Goal: Check status

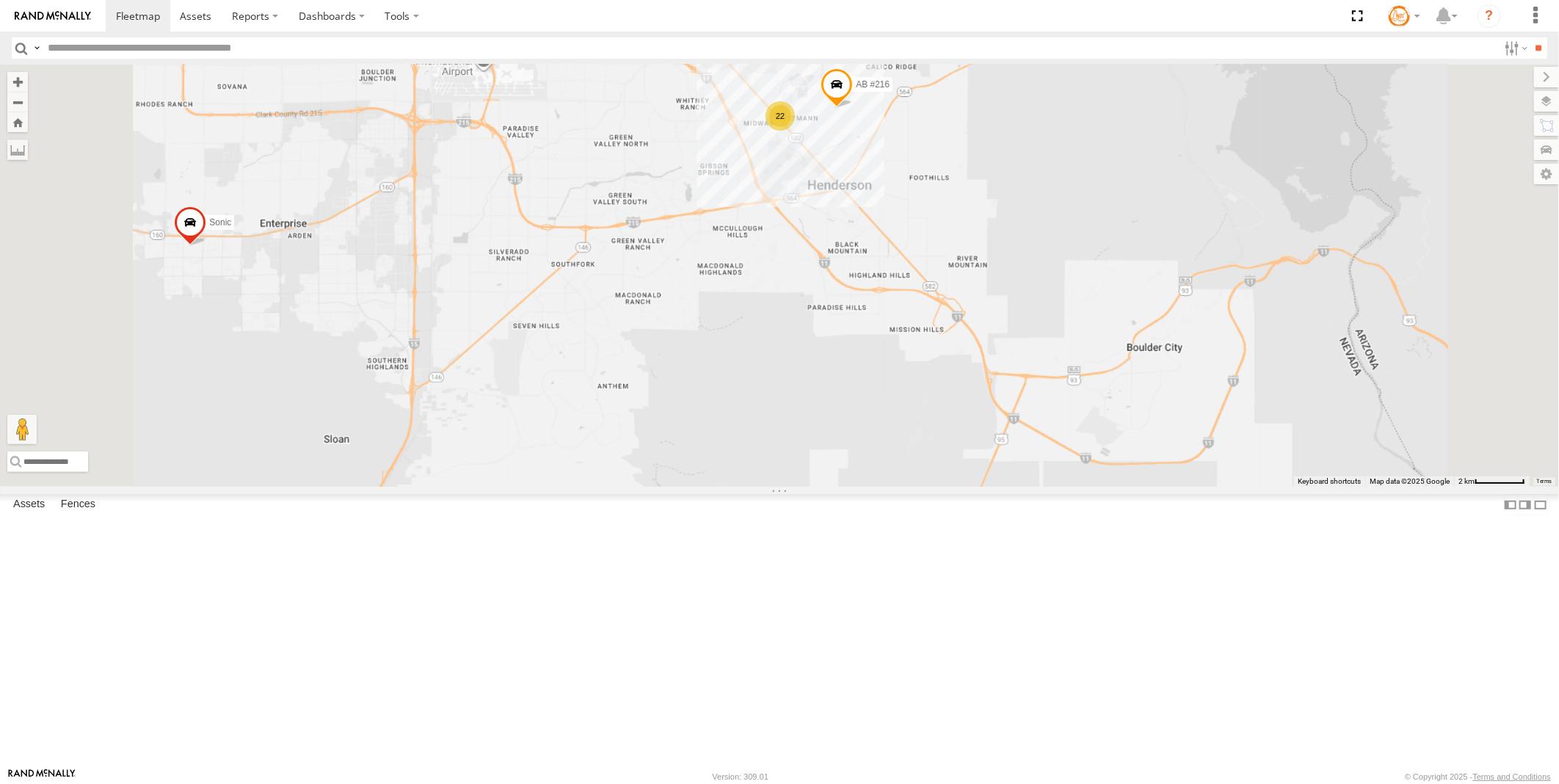
drag, startPoint x: 687, startPoint y: 339, endPoint x: 728, endPoint y: 534, distance: 199.3
click at [728, 486] on div "22 3 AB #216 AB #226 AB #219 Sonic AB #211" at bounding box center [780, 275] width 1559 height 422
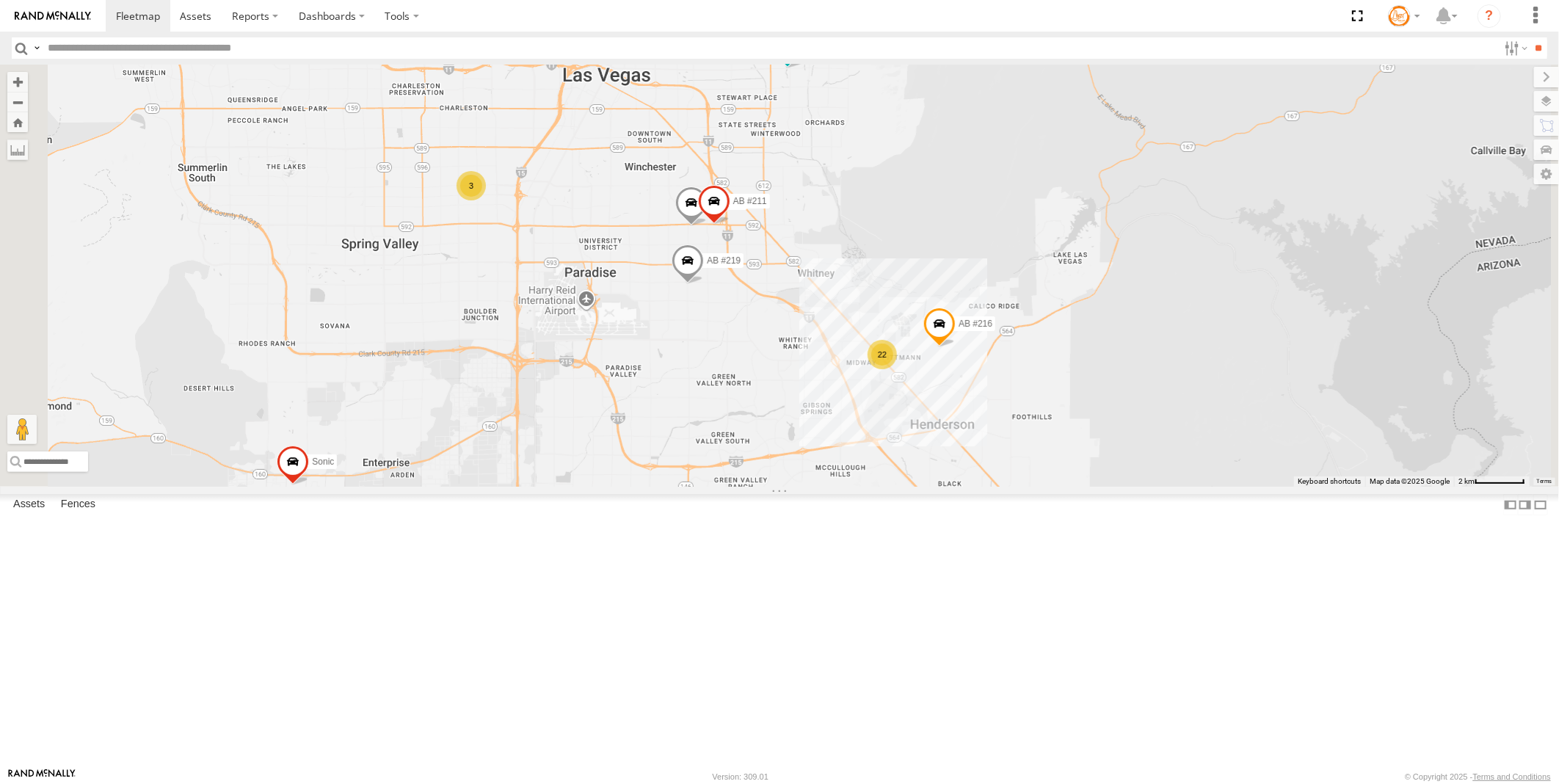
drag, startPoint x: 687, startPoint y: 466, endPoint x: 761, endPoint y: 539, distance: 103.9
click at [761, 486] on div "22 3 AB #216 AB #226 AB #219 Sonic AB #211 3 Flag Station #02 2017 Pickup" at bounding box center [780, 275] width 1559 height 422
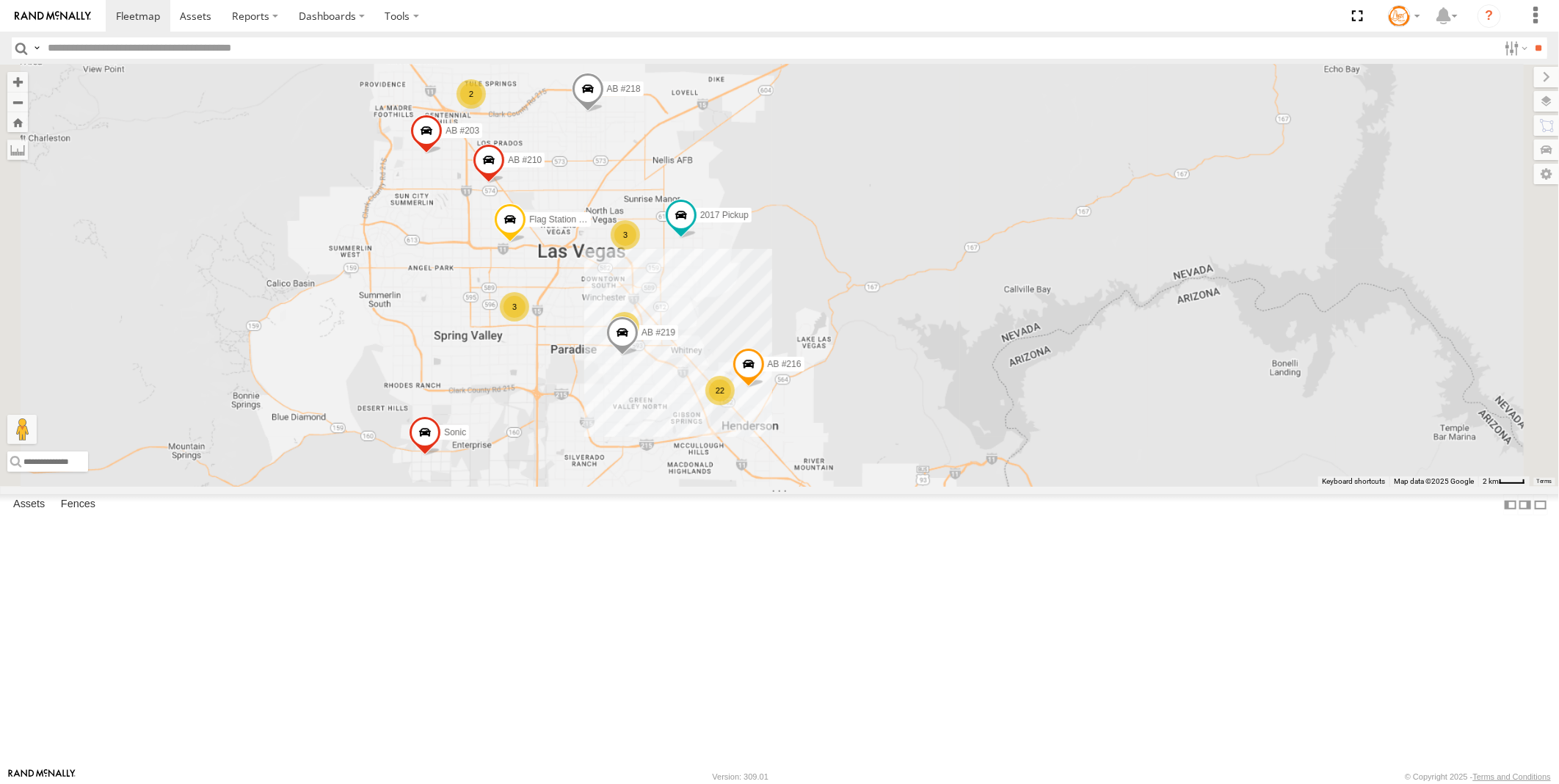
drag, startPoint x: 585, startPoint y: 381, endPoint x: 628, endPoint y: 460, distance: 89.9
click at [627, 460] on div "AB #216 AB #219 Sonic Flag Station #02 2017 Pickup AB #210 AB #203 22 2 3 2 3 A…" at bounding box center [780, 275] width 1559 height 422
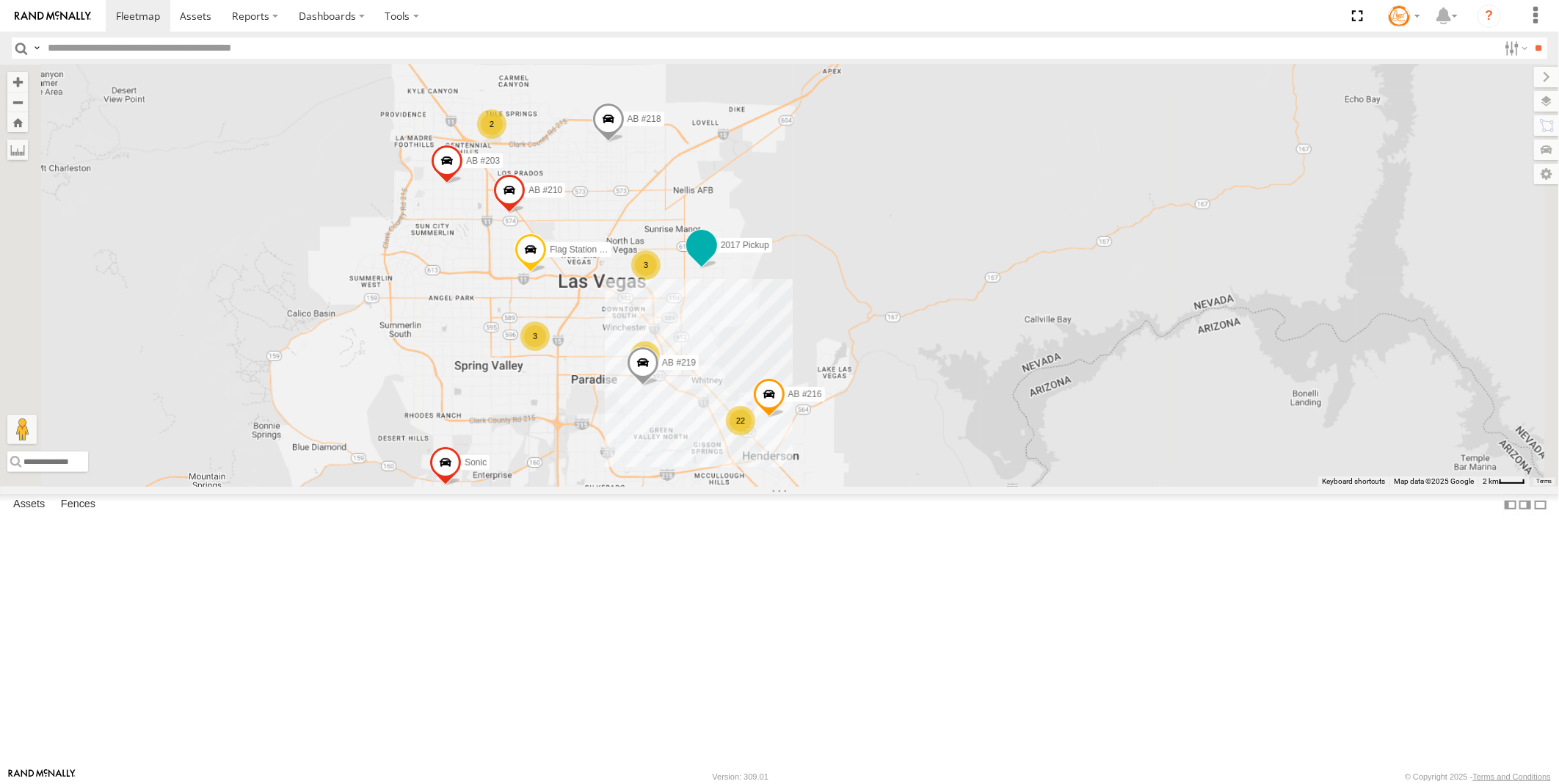
click at [715, 257] on span at bounding box center [702, 244] width 26 height 26
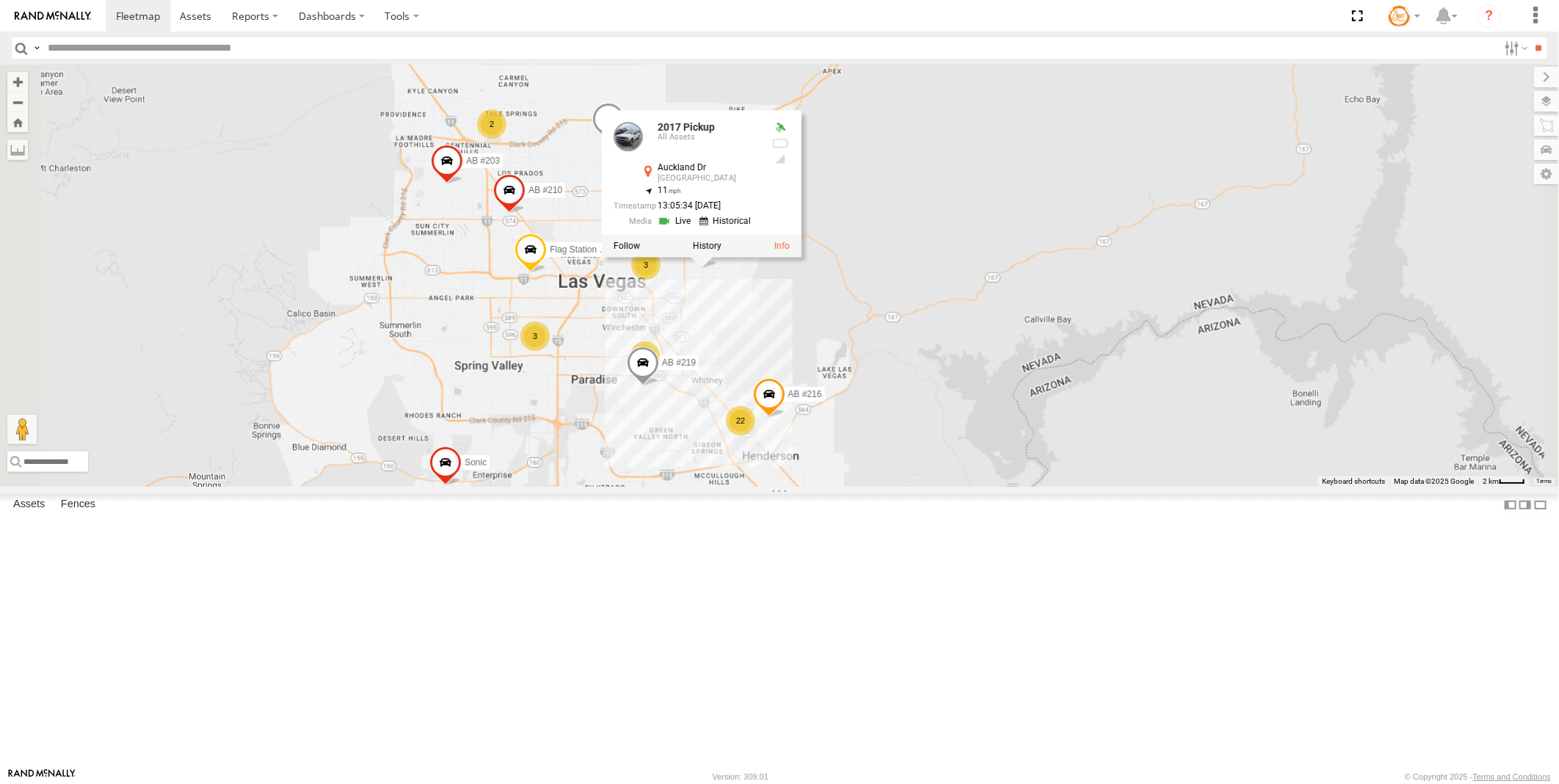
click at [773, 486] on div "AB #216 AB #219 Sonic Flag Station #02 2017 Pickup AB #210 AB #203 22 2 3 2 3 A…" at bounding box center [780, 275] width 1559 height 422
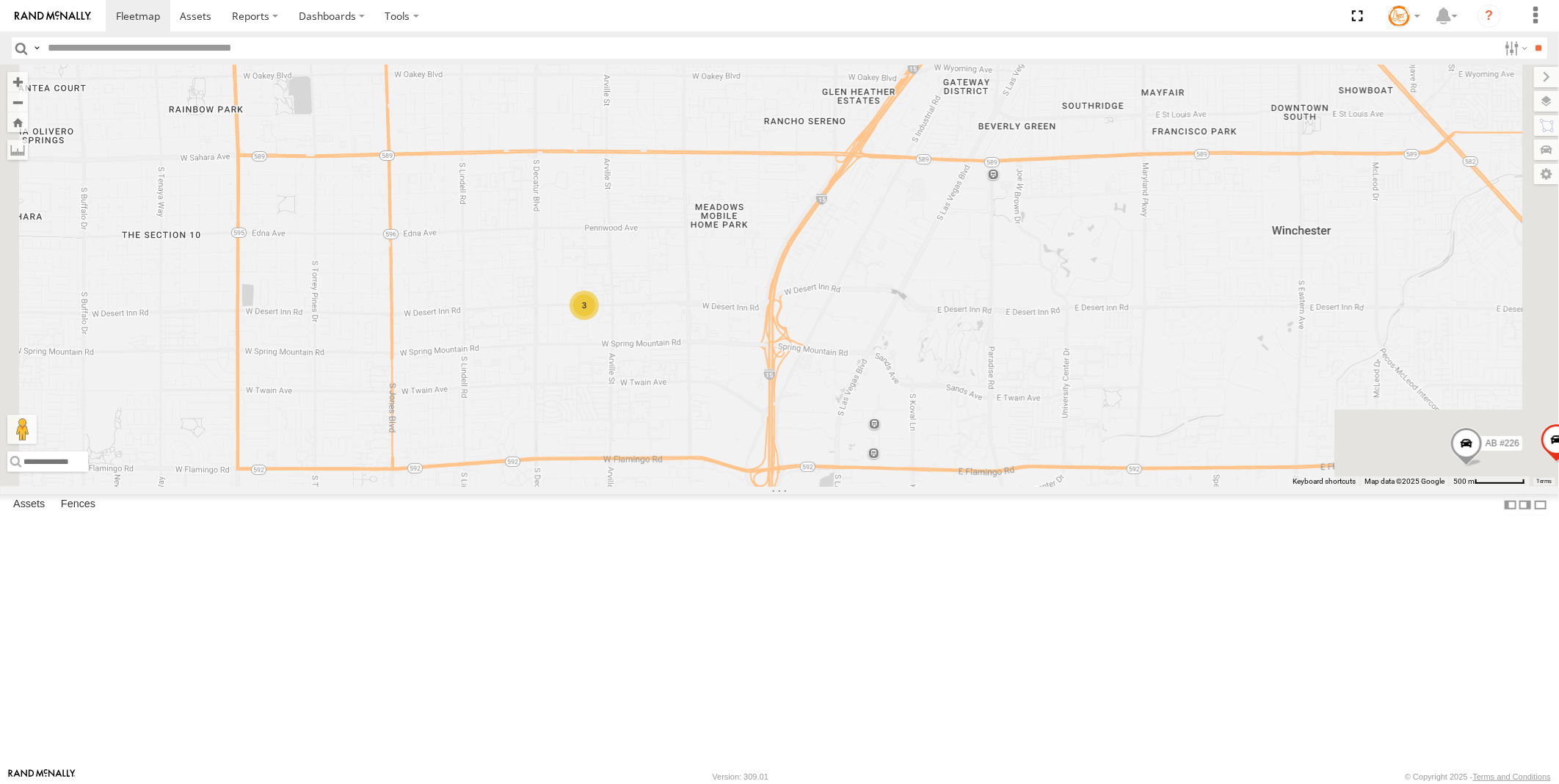
drag, startPoint x: 698, startPoint y: 587, endPoint x: 611, endPoint y: 375, distance: 229.2
click at [611, 375] on div "AB #216 AB #219 Sonic Flag Station #02 2017 Pickup AB #210 AB #203 AB #218 AB #…" at bounding box center [780, 275] width 1559 height 422
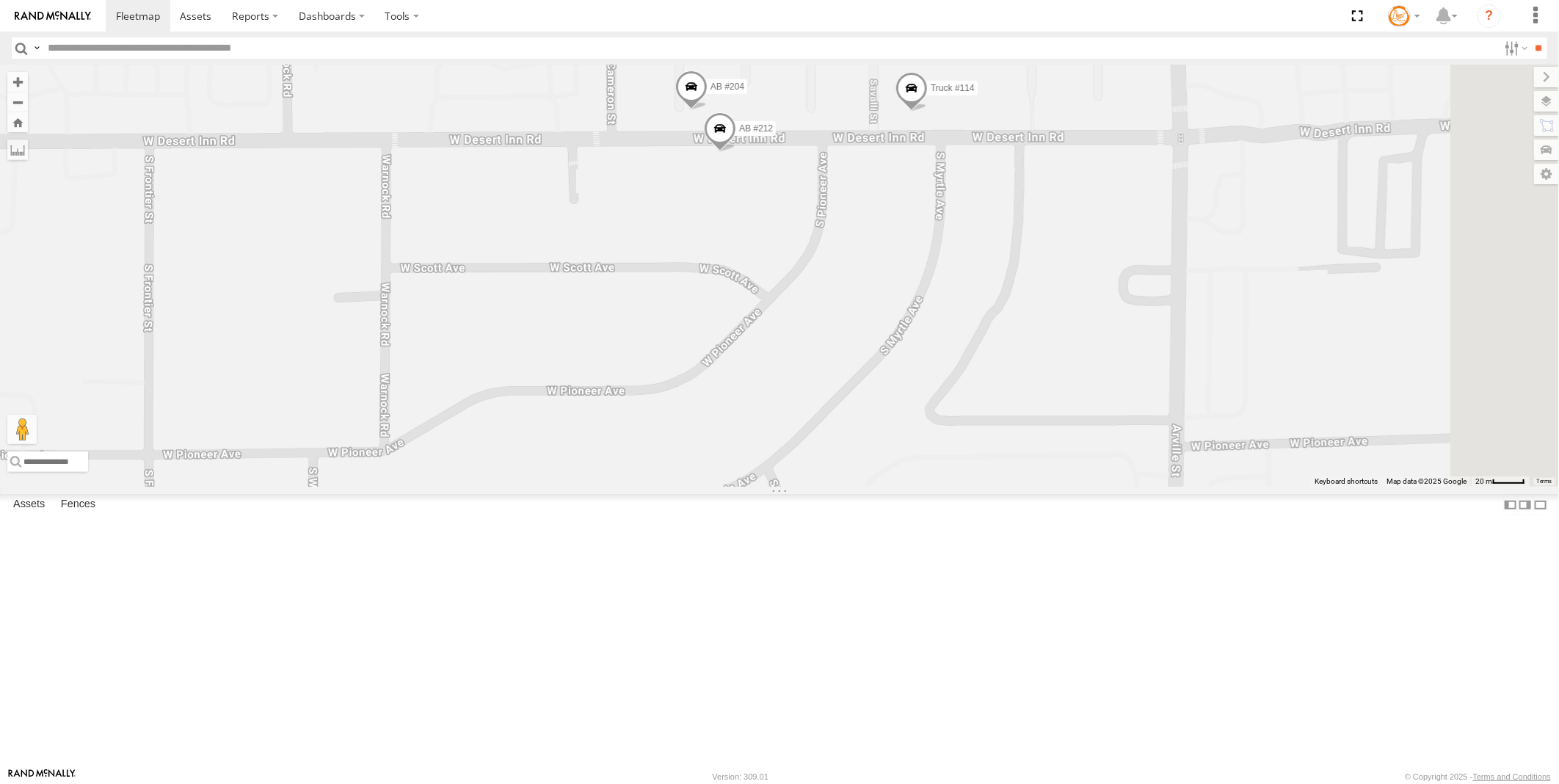
drag, startPoint x: 977, startPoint y: 413, endPoint x: 870, endPoint y: 484, distance: 128.4
click at [870, 484] on div "AB #216 AB #219 Sonic Flag Station #02 2017 Pickup AB #210 AB #203 AB #218 AB #…" at bounding box center [780, 275] width 1559 height 422
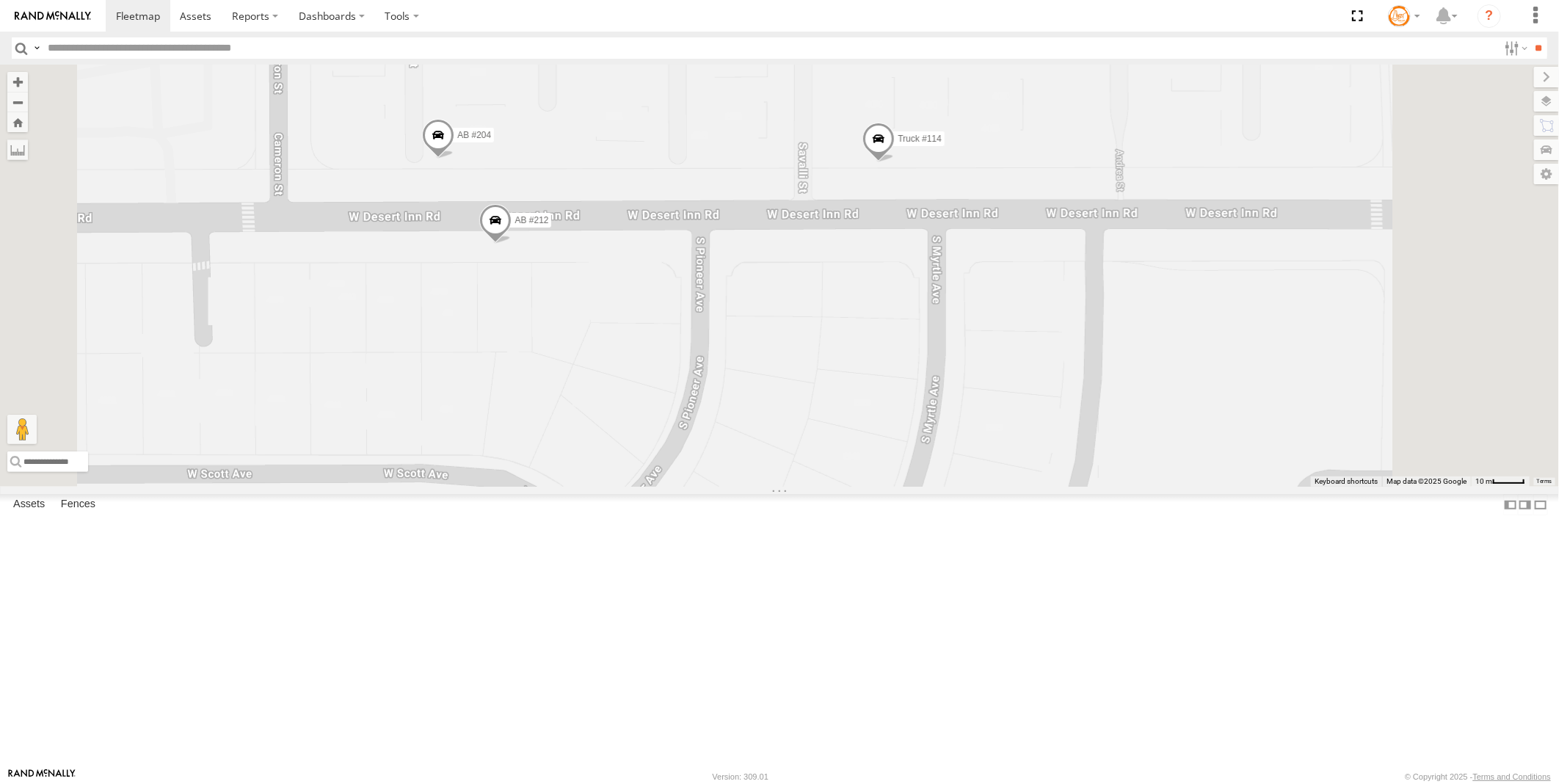
drag, startPoint x: 999, startPoint y: 365, endPoint x: 931, endPoint y: 420, distance: 87.5
click at [931, 420] on div "AB #216 AB #219 Sonic Flag Station #02 2017 Pickup AB #210 AB #203 AB #218 AB #…" at bounding box center [780, 275] width 1559 height 422
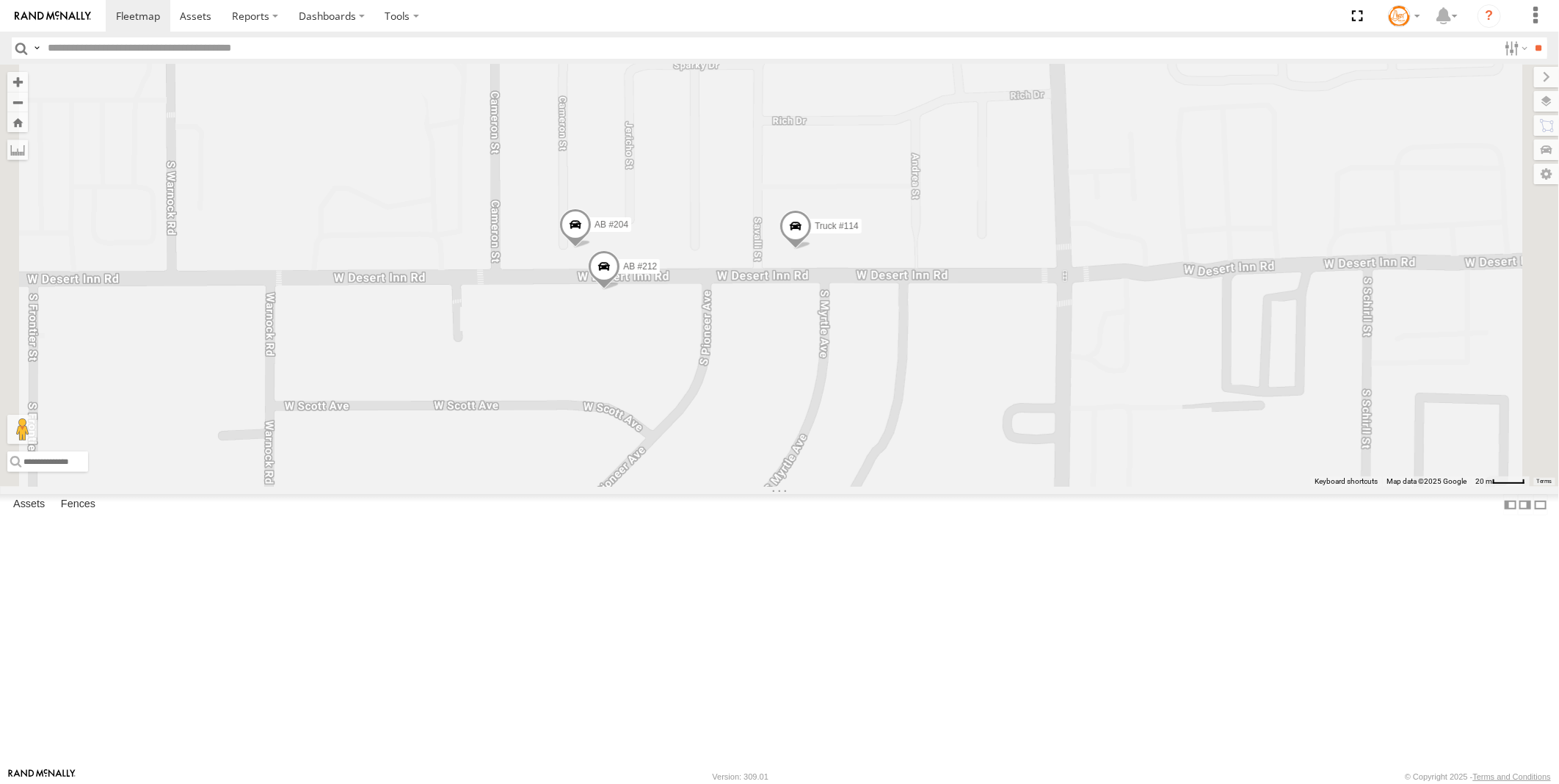
drag, startPoint x: 928, startPoint y: 429, endPoint x: 889, endPoint y: 487, distance: 69.9
click at [889, 486] on div "AB #216 AB #219 Sonic Flag Station #02 2017 Pickup AB #210 AB #203 AB #218 AB #…" at bounding box center [780, 275] width 1559 height 422
